Goal: Transaction & Acquisition: Purchase product/service

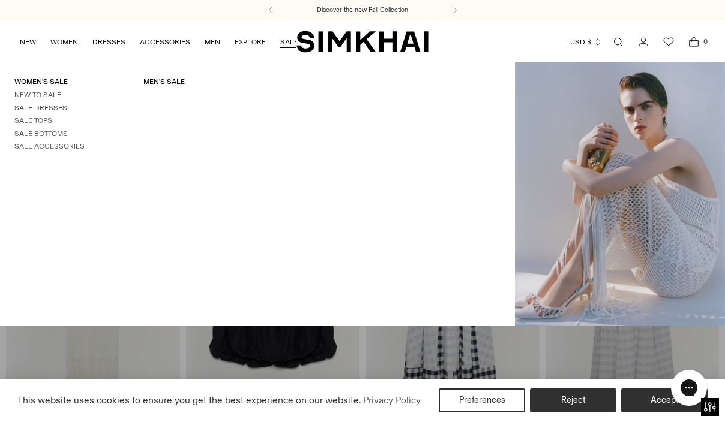
click at [286, 46] on link "SALE" at bounding box center [289, 42] width 18 height 26
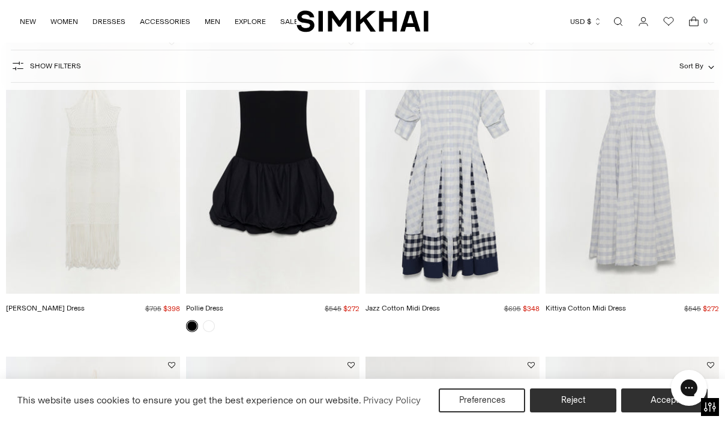
scroll to position [137, 0]
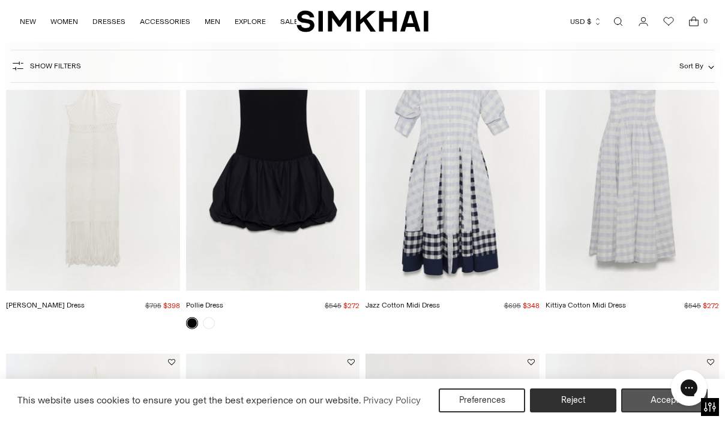
click at [636, 401] on button "Accept" at bounding box center [664, 401] width 86 height 24
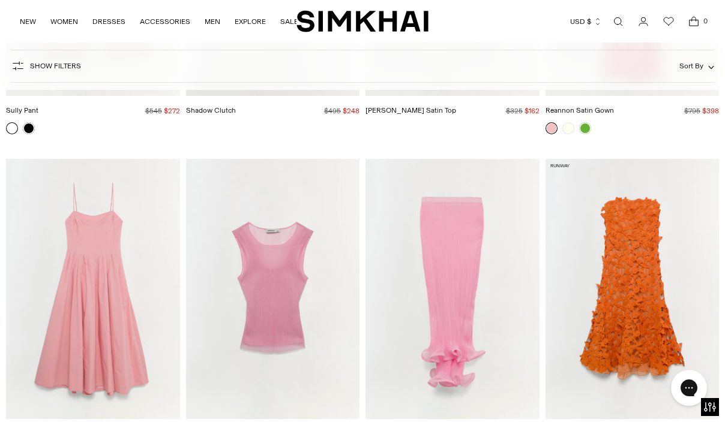
scroll to position [8982, 0]
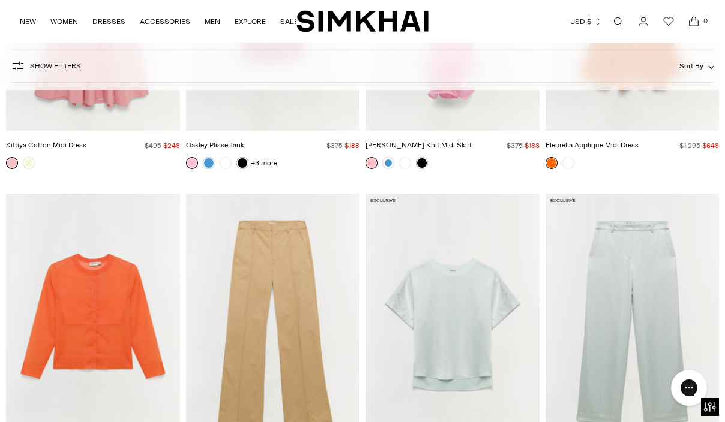
click at [65, 69] on span "Show Filters" at bounding box center [55, 66] width 51 height 8
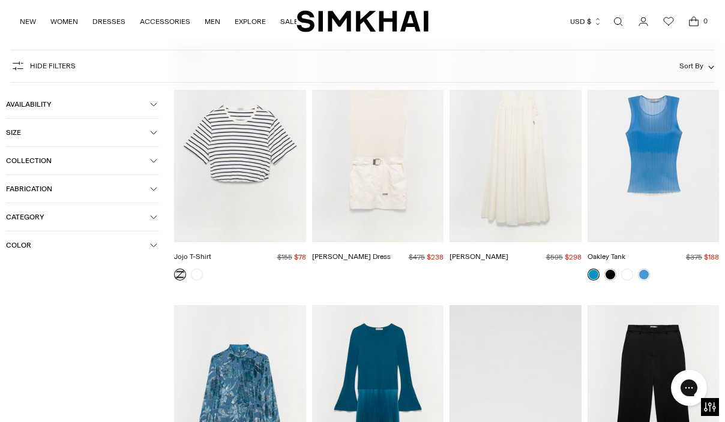
click at [154, 134] on icon "button" at bounding box center [153, 132] width 7 height 7
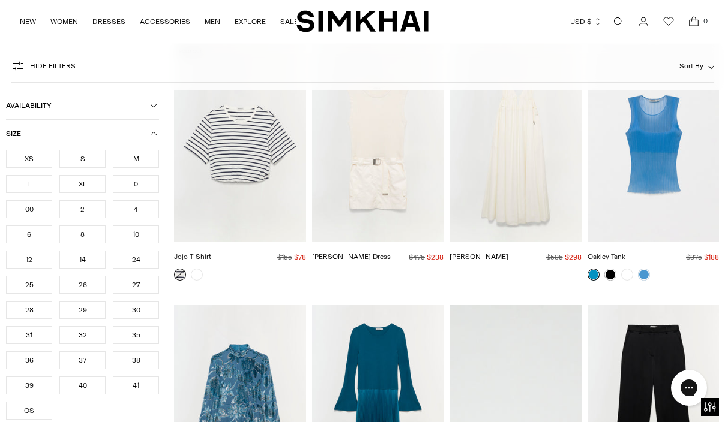
click at [16, 189] on div "L" at bounding box center [29, 184] width 46 height 18
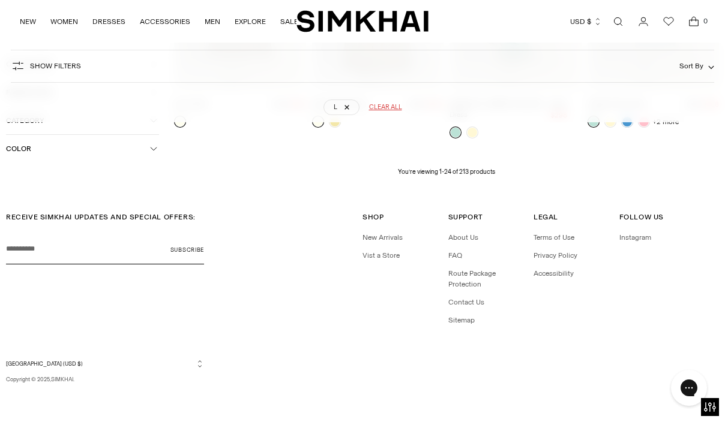
scroll to position [88, 0]
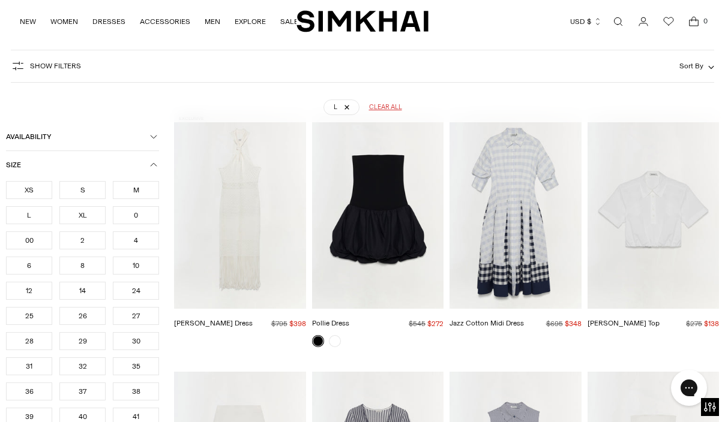
click at [83, 292] on div "14" at bounding box center [82, 291] width 46 height 18
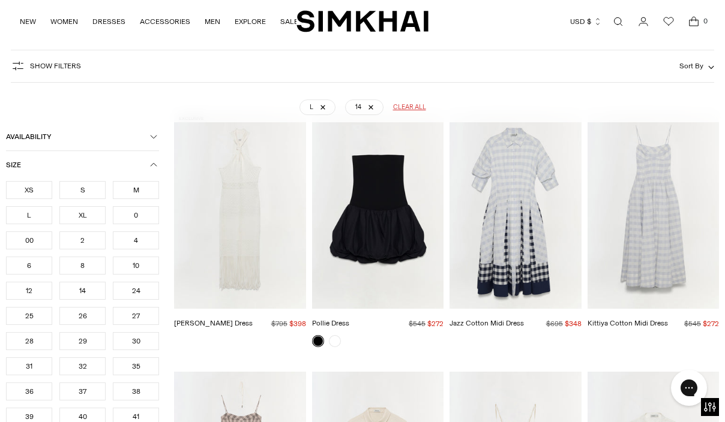
click at [20, 67] on icon "button" at bounding box center [18, 66] width 14 height 14
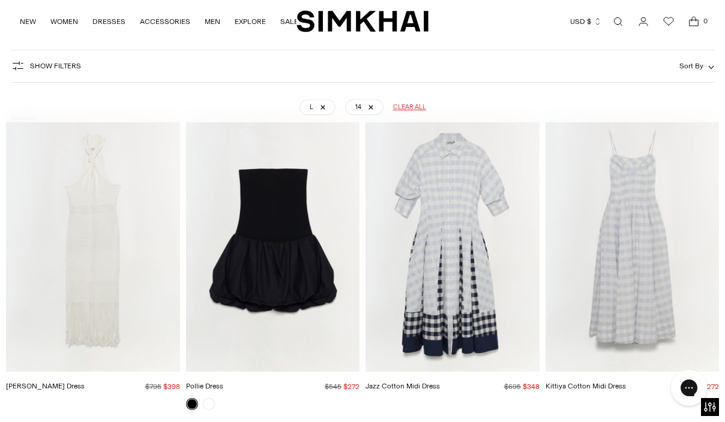
click at [20, 67] on icon "button" at bounding box center [18, 66] width 14 height 14
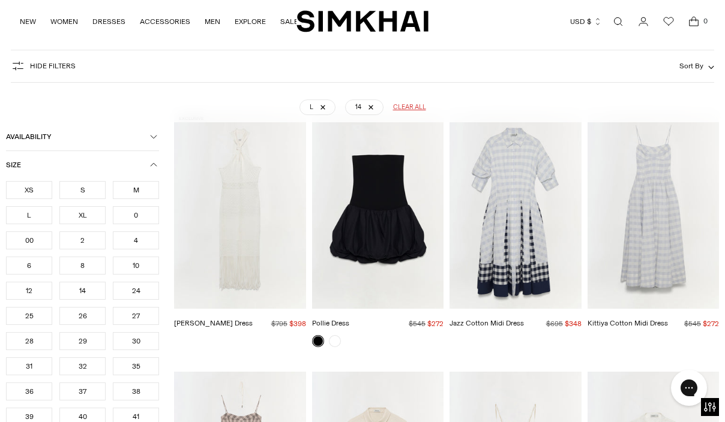
click at [152, 138] on icon "button" at bounding box center [153, 136] width 7 height 7
click at [11, 158] on icon at bounding box center [11, 158] width 6 height 6
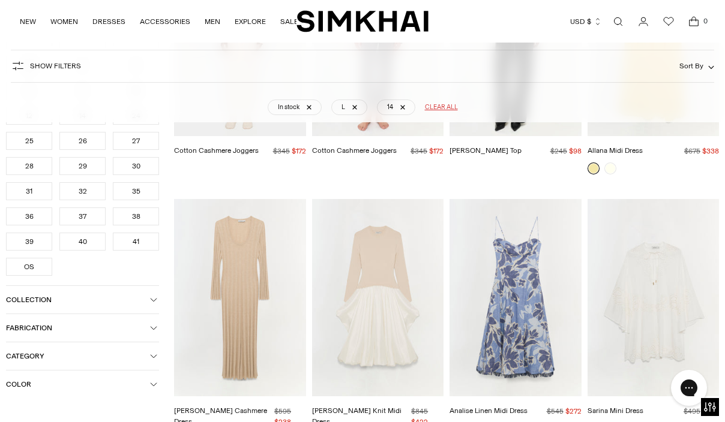
scroll to position [4252, 0]
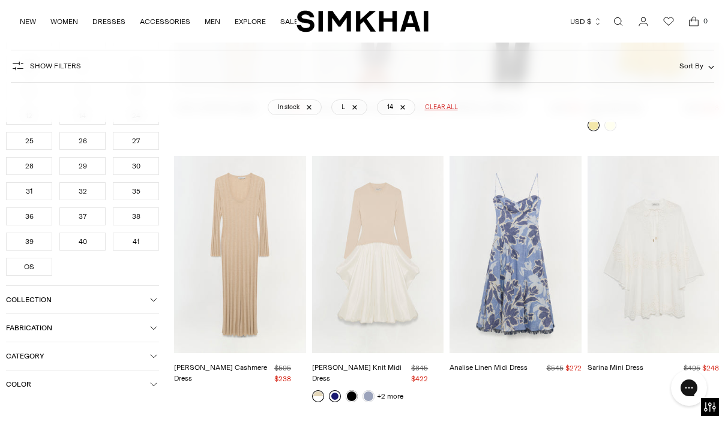
click at [334, 391] on link at bounding box center [335, 397] width 12 height 12
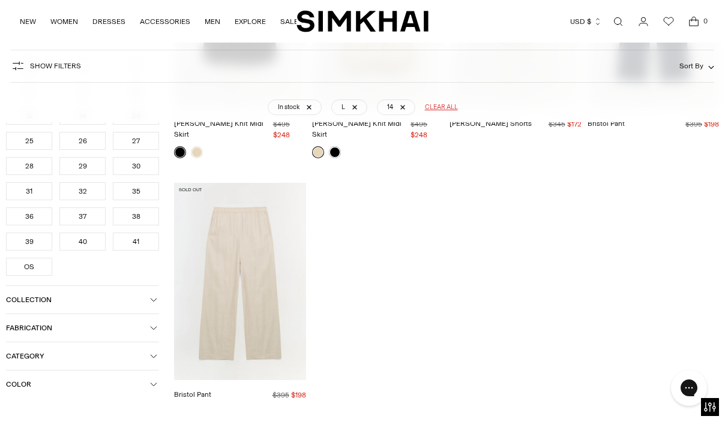
scroll to position [9457, 0]
